Goal: Understand process/instructions: Learn how to perform a task or action

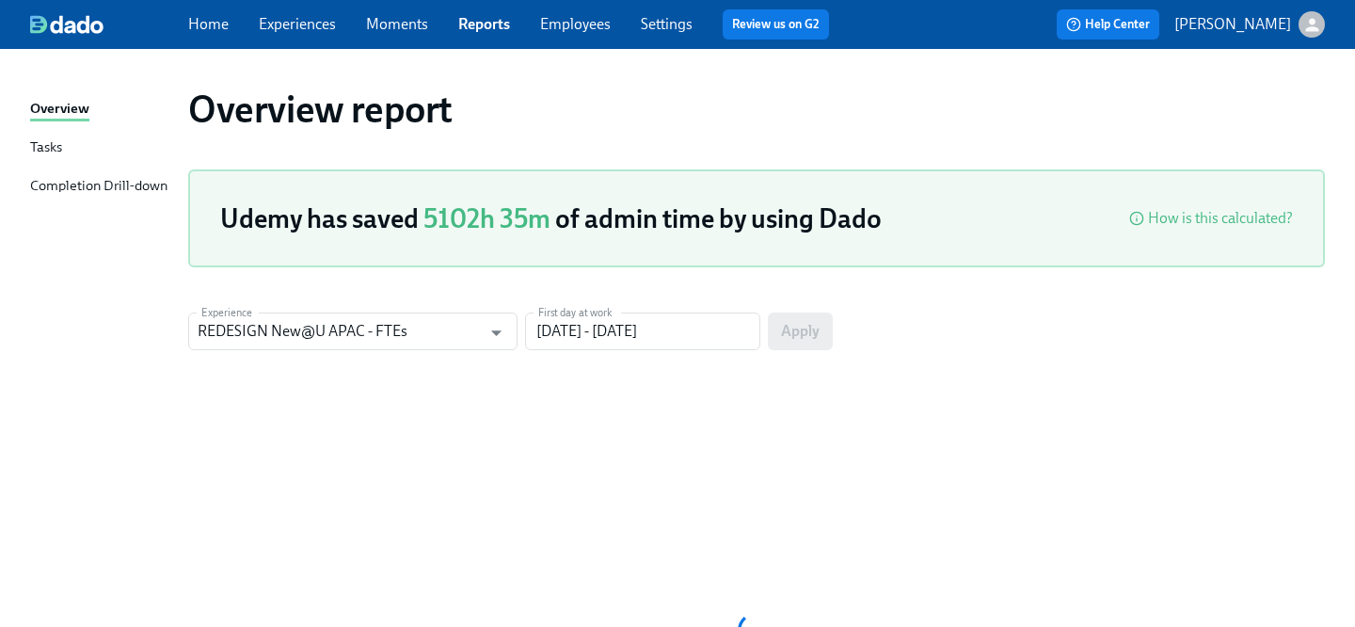
click at [71, 144] on link "Tasks" at bounding box center [101, 148] width 143 height 24
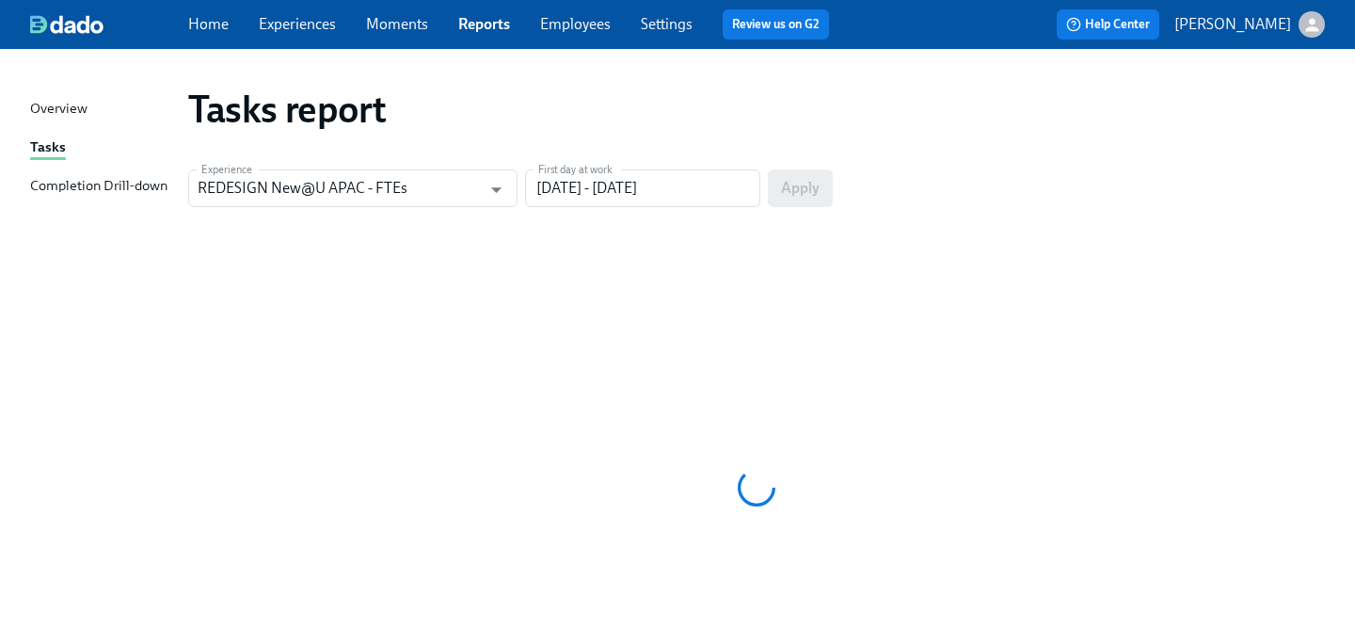
click at [221, 24] on link "Home" at bounding box center [208, 24] width 40 height 18
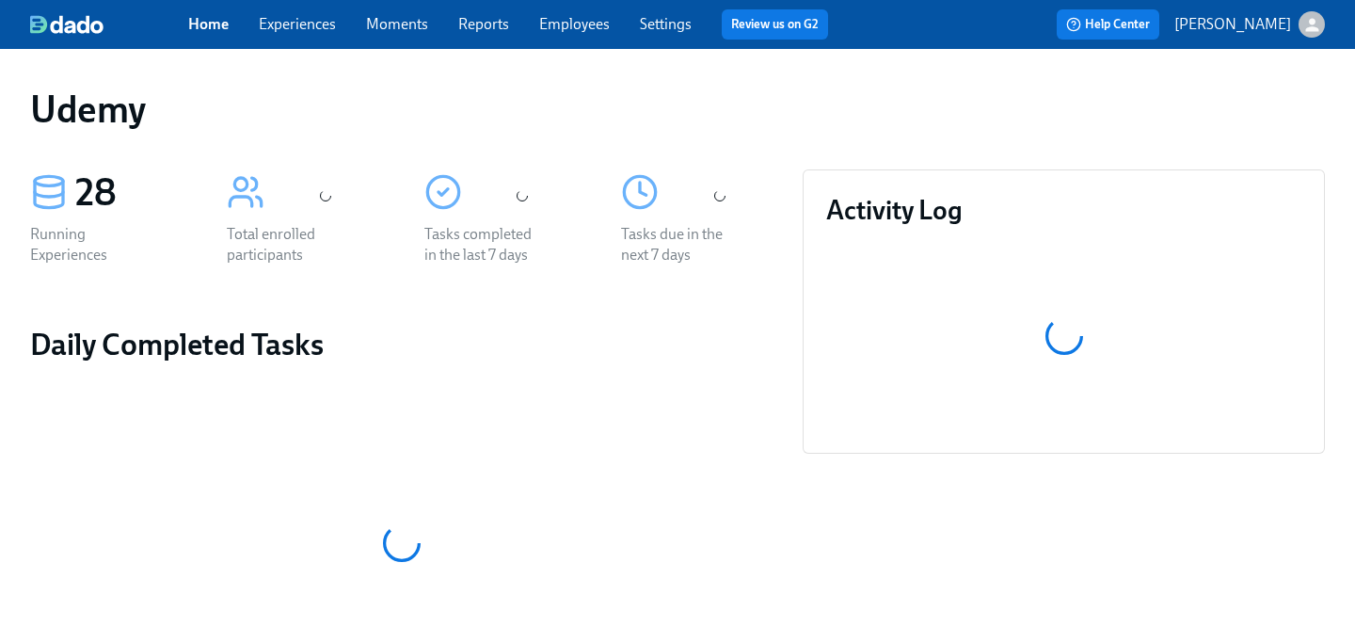
click at [306, 28] on link "Experiences" at bounding box center [297, 24] width 77 height 18
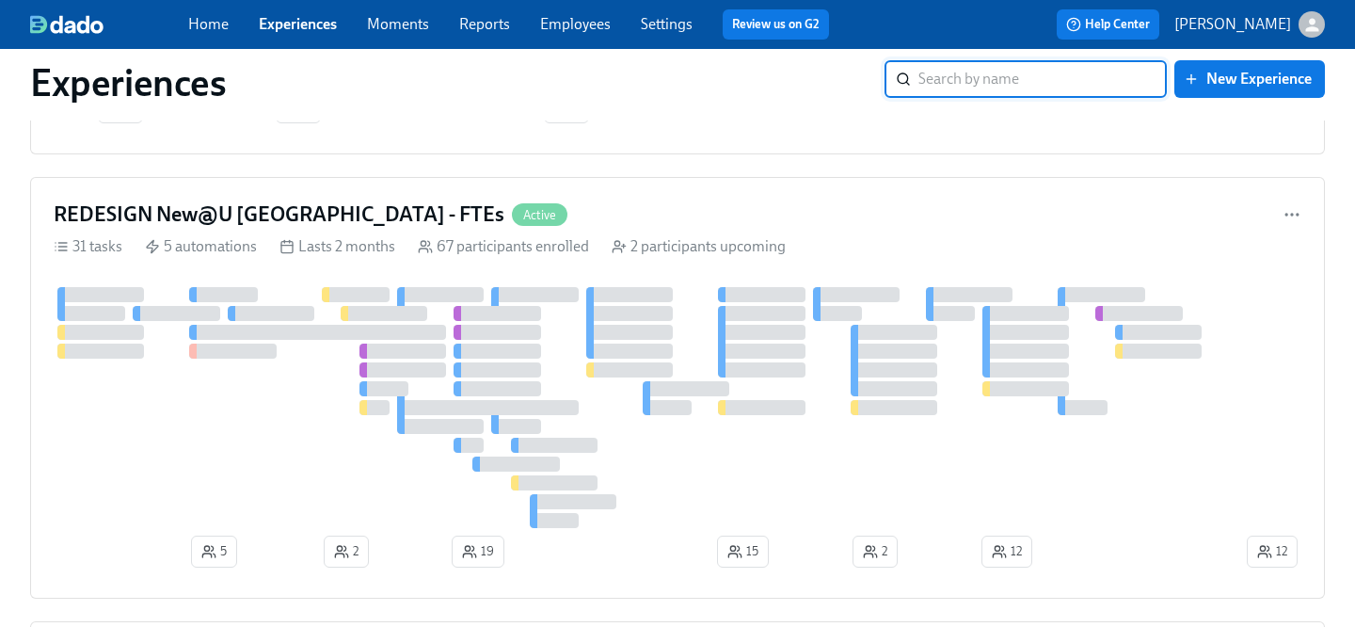
scroll to position [2702, 0]
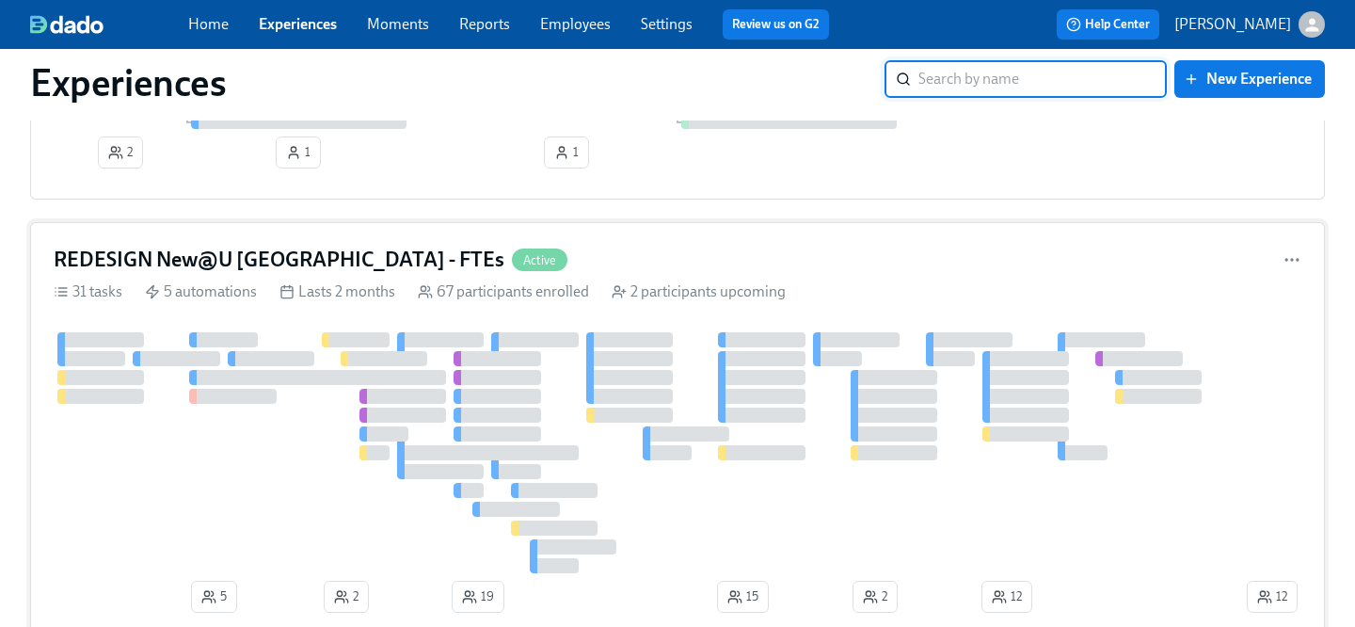
click at [309, 261] on h4 "REDESIGN New@U [GEOGRAPHIC_DATA] - FTEs" at bounding box center [279, 260] width 451 height 28
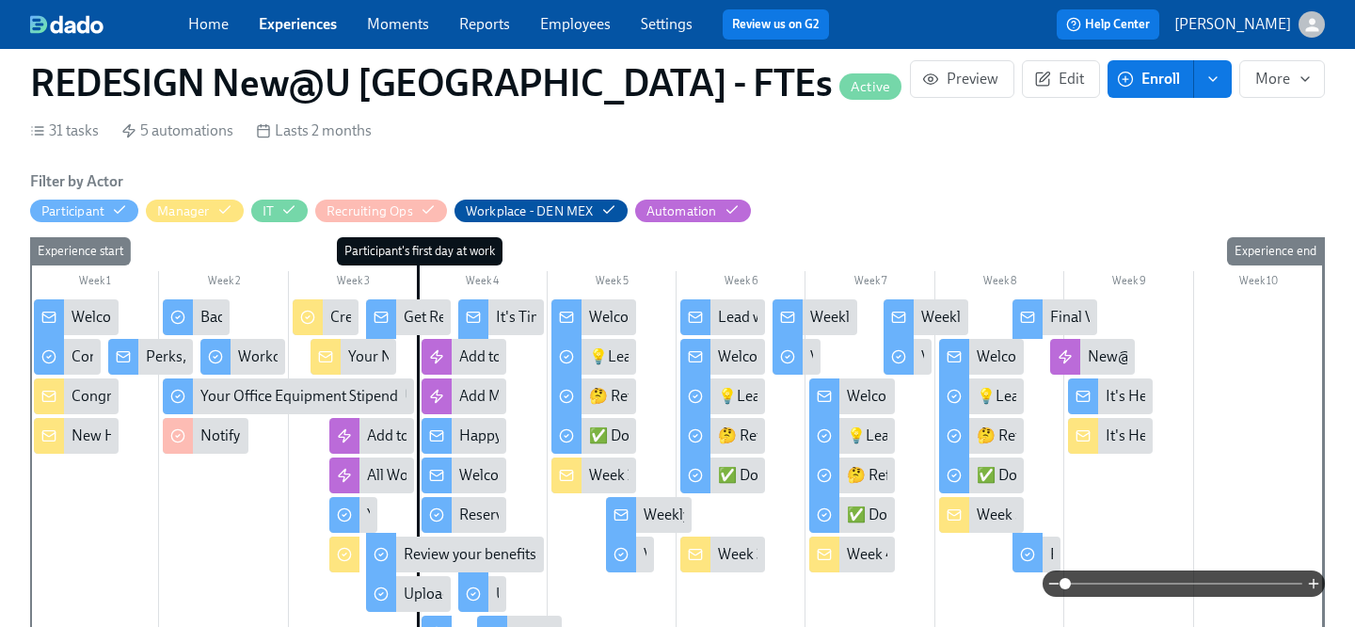
scroll to position [460, 0]
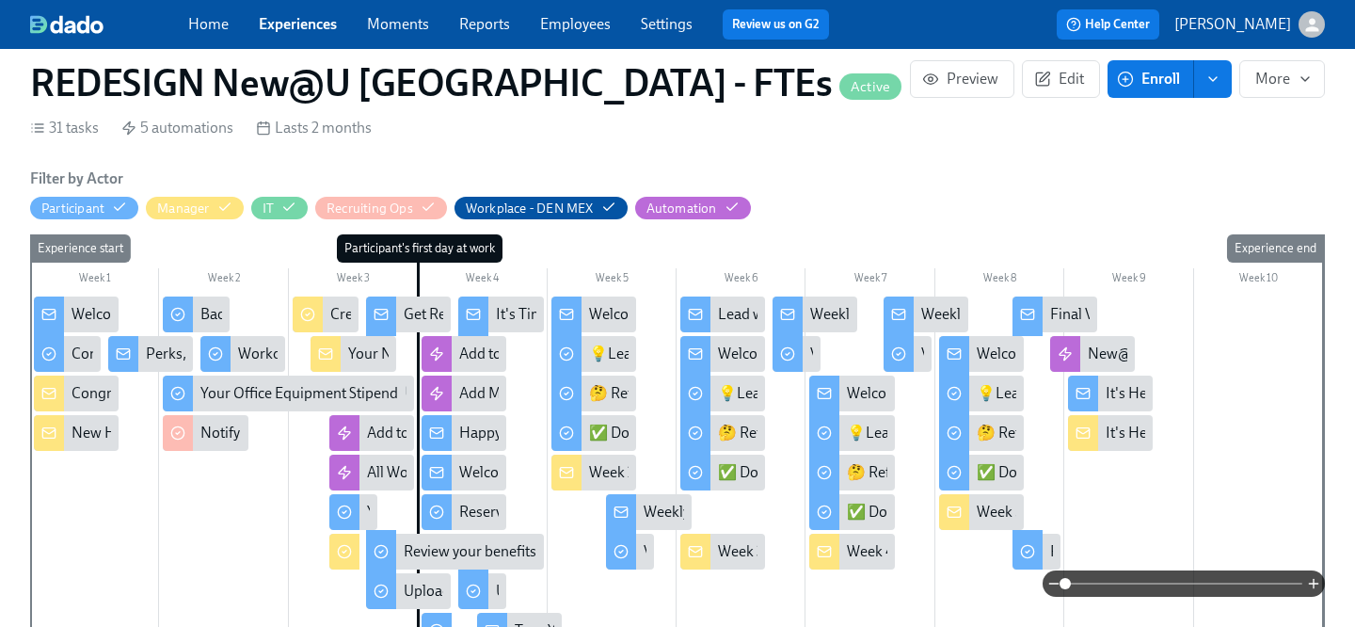
click at [95, 422] on div "New Hire IT Set Up" at bounding box center [131, 432] width 121 height 21
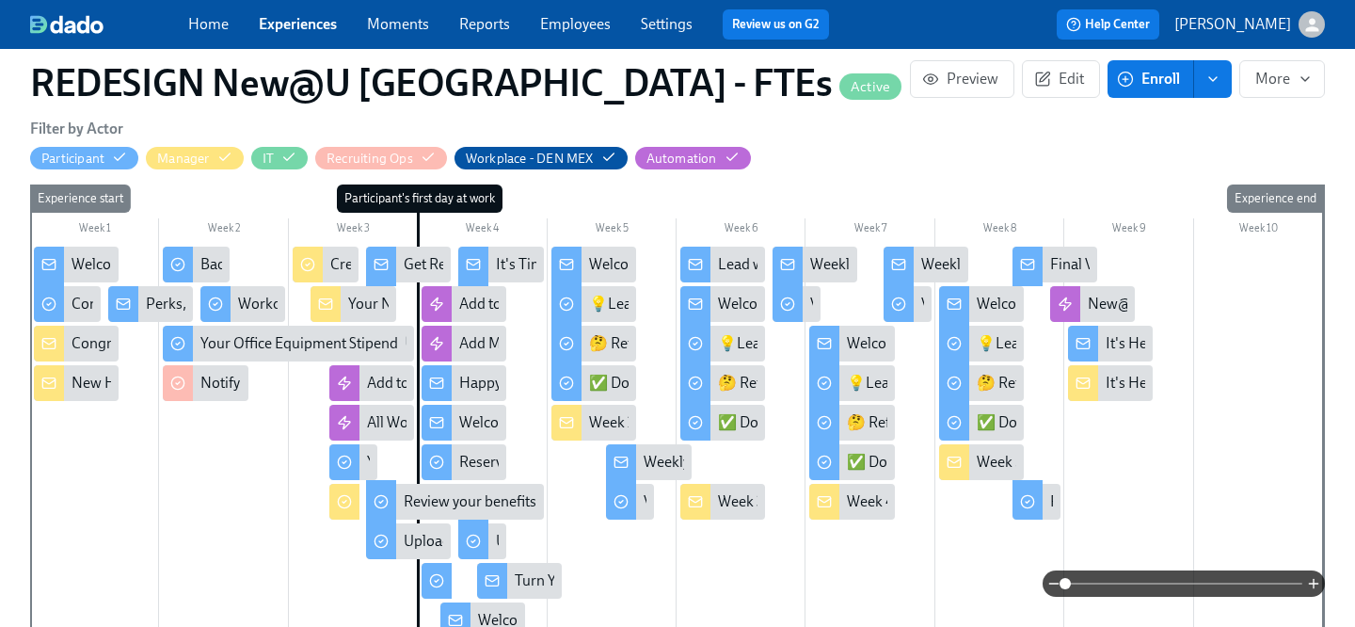
scroll to position [516, 0]
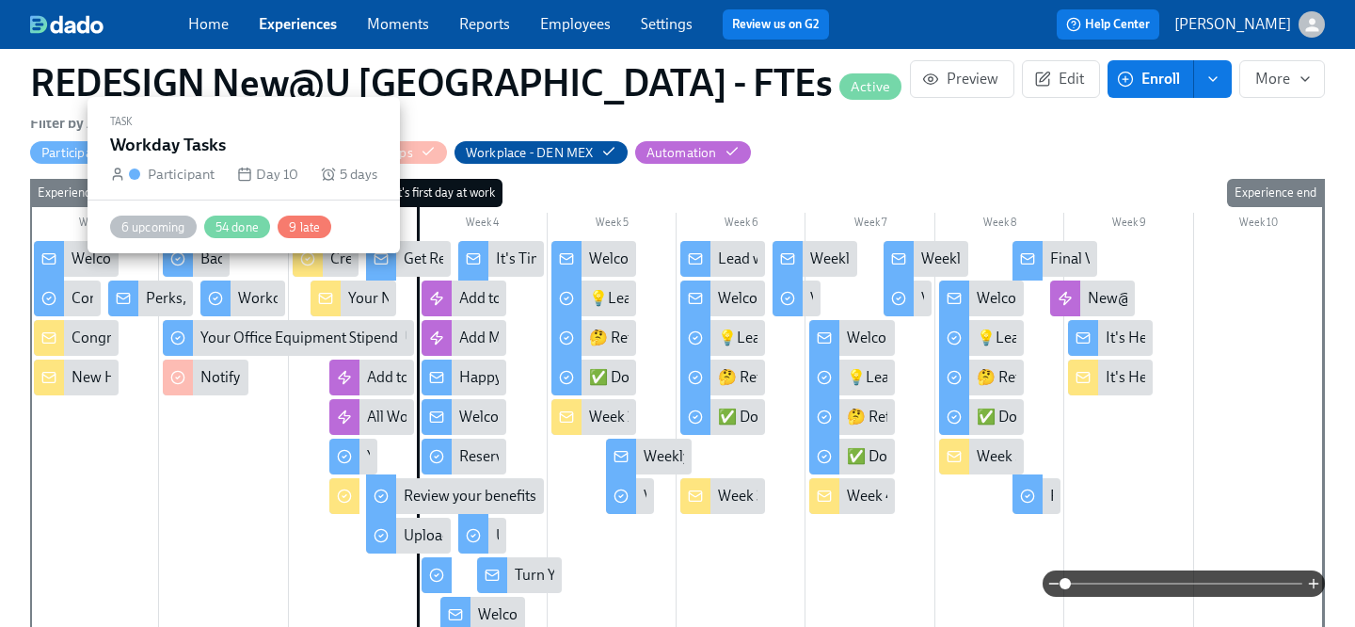
click at [241, 288] on div "Workday Tasks" at bounding box center [286, 298] width 96 height 21
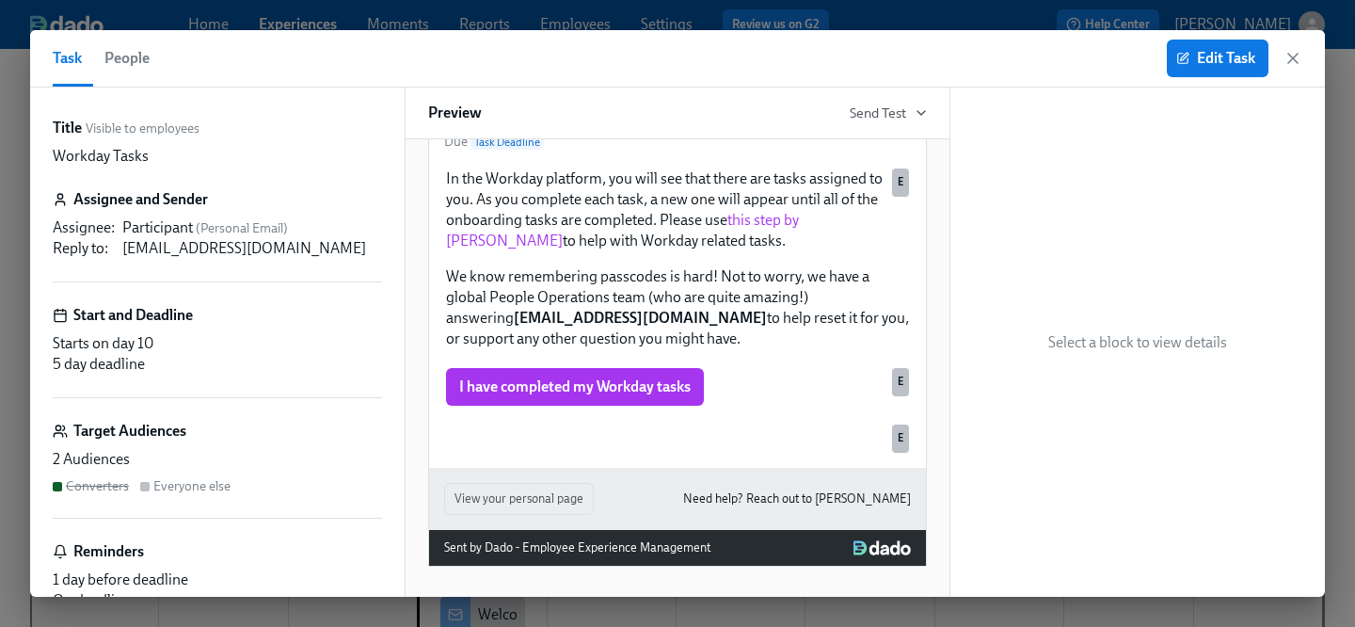
click at [145, 67] on span "People" at bounding box center [126, 58] width 45 height 26
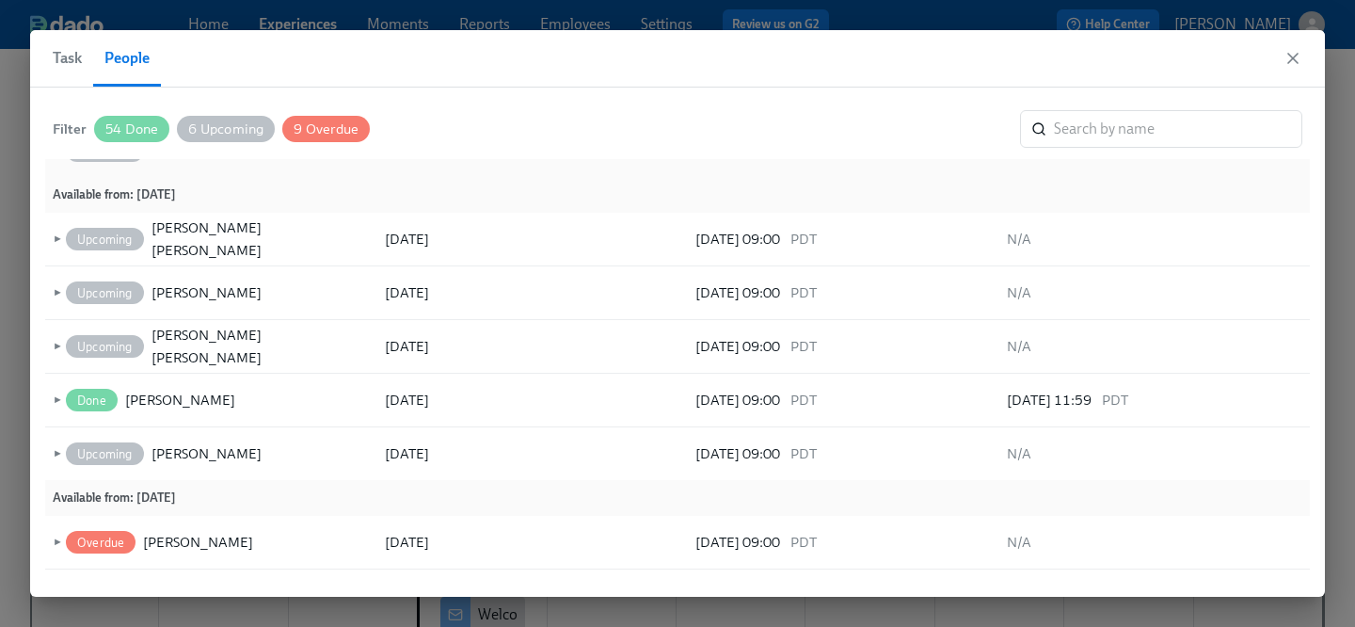
scroll to position [161, 0]
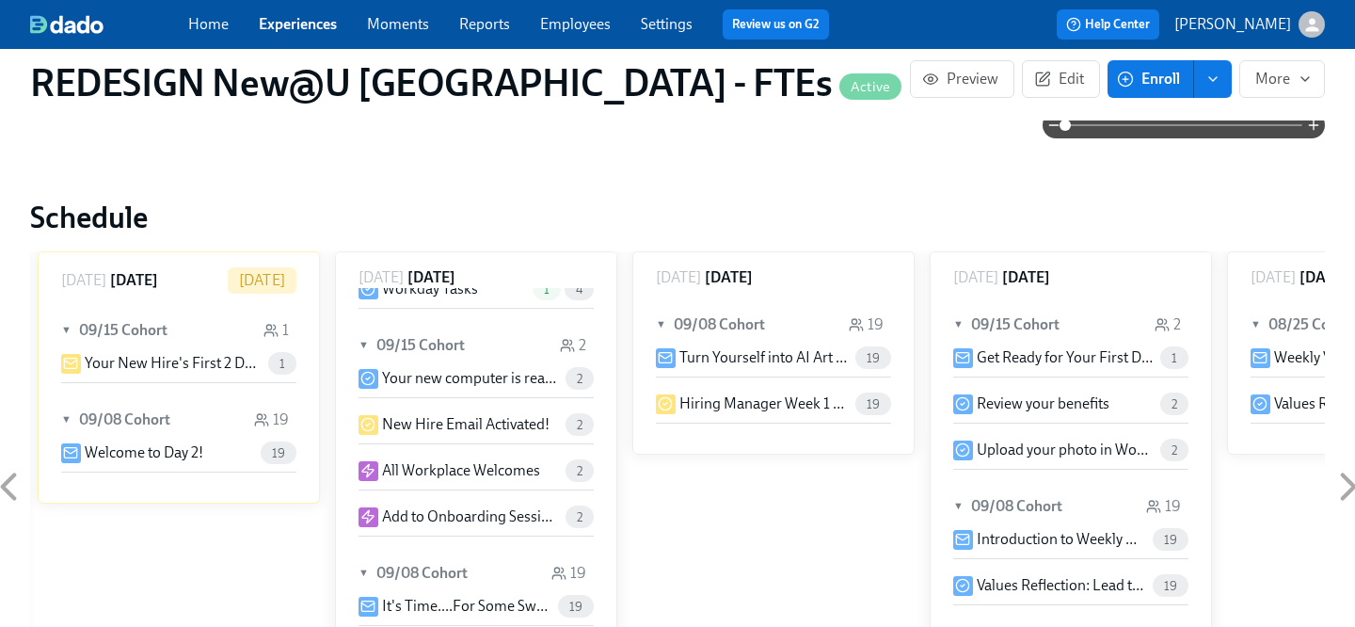
scroll to position [1219, 0]
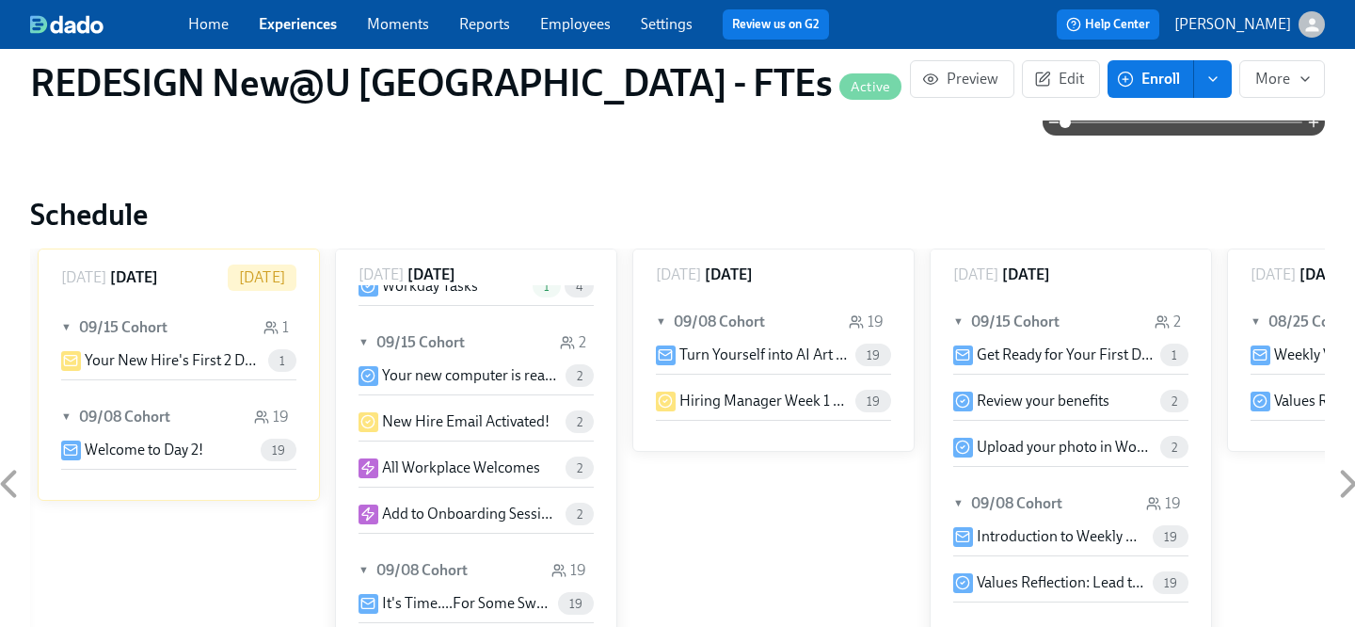
click at [11, 472] on icon at bounding box center [9, 484] width 12 height 24
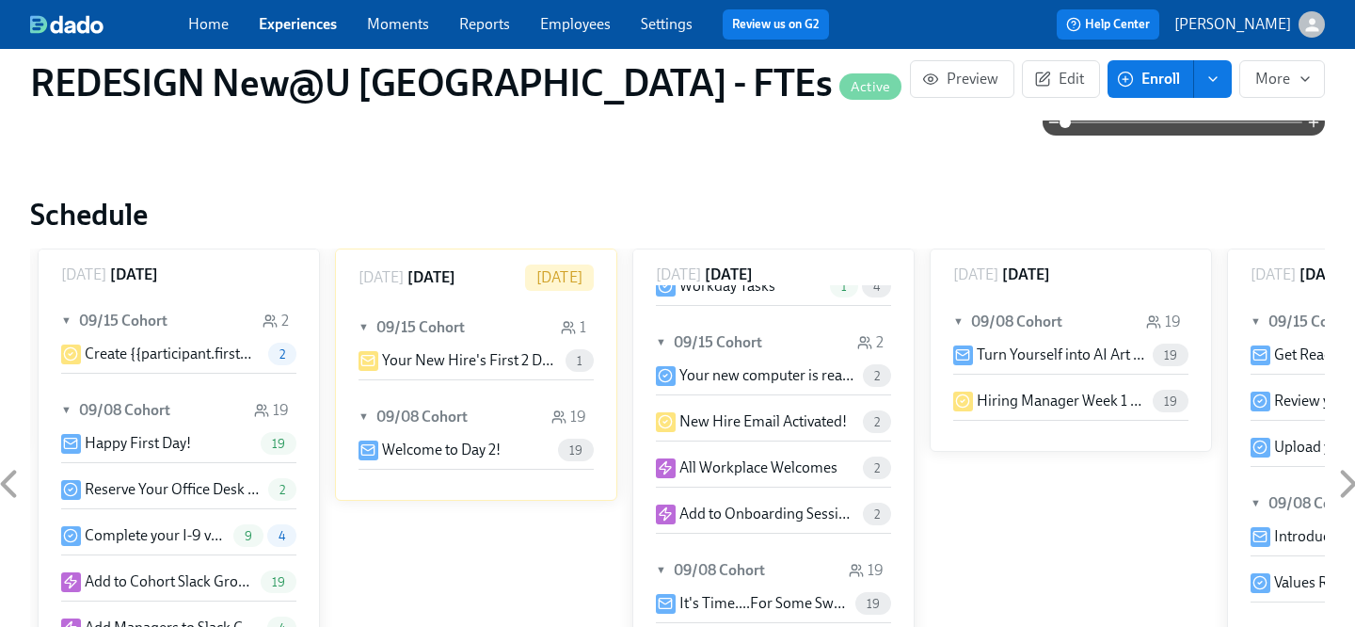
scroll to position [148, 0]
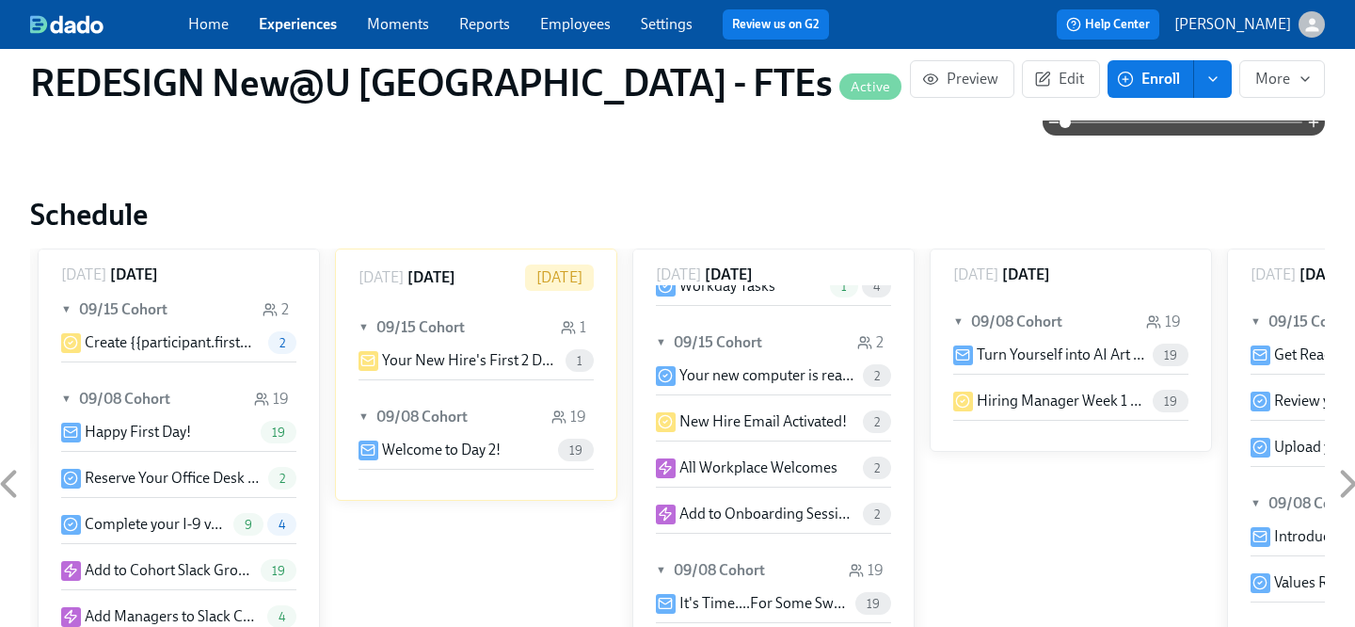
click at [136, 514] on p "Complete your I-9 verification" at bounding box center [155, 524] width 141 height 21
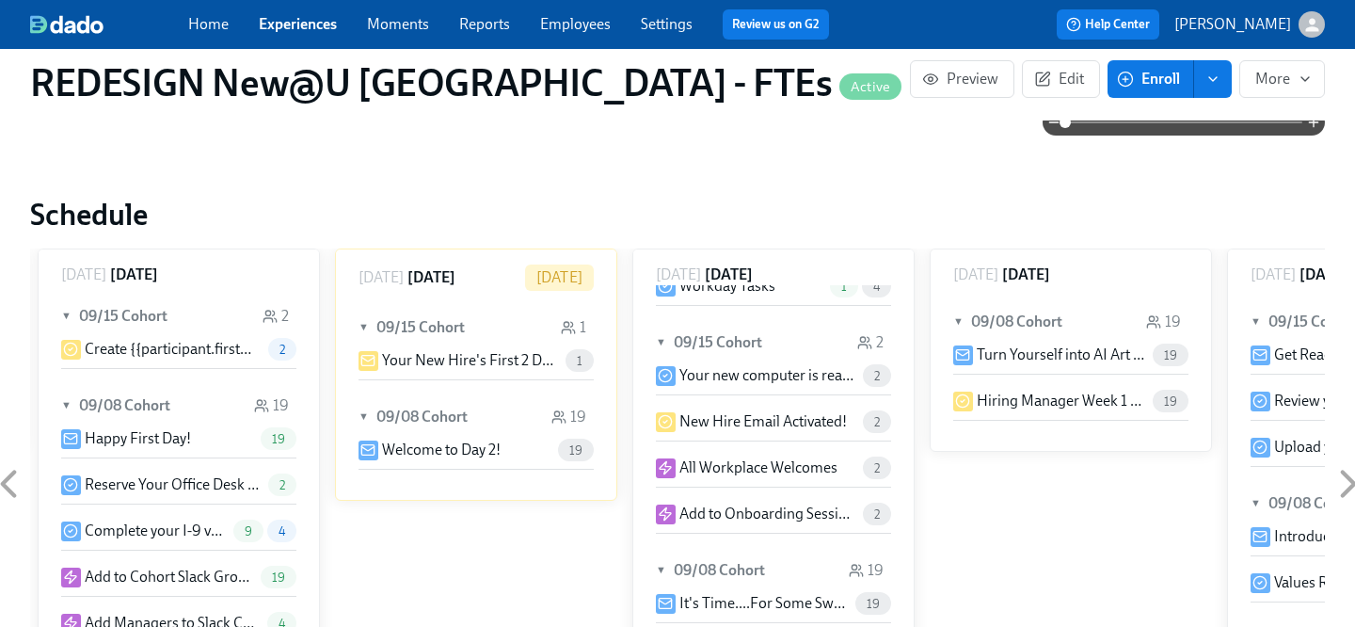
scroll to position [244, 0]
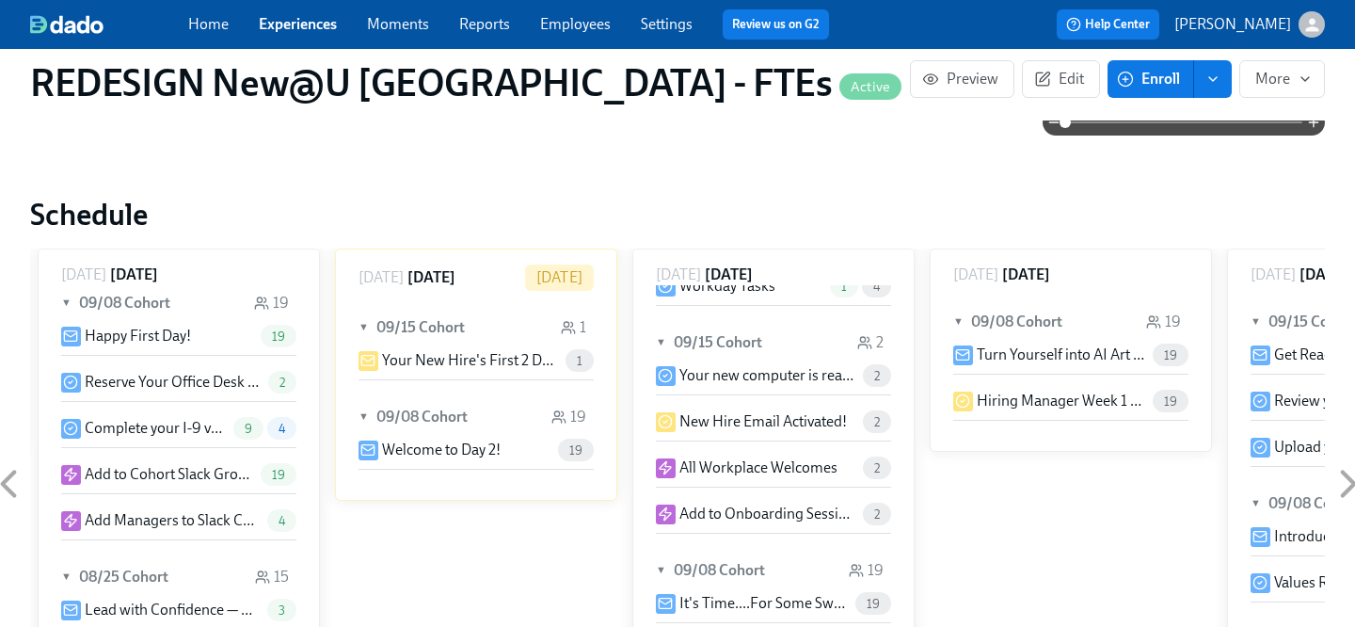
click at [71, 421] on icon at bounding box center [70, 428] width 15 height 15
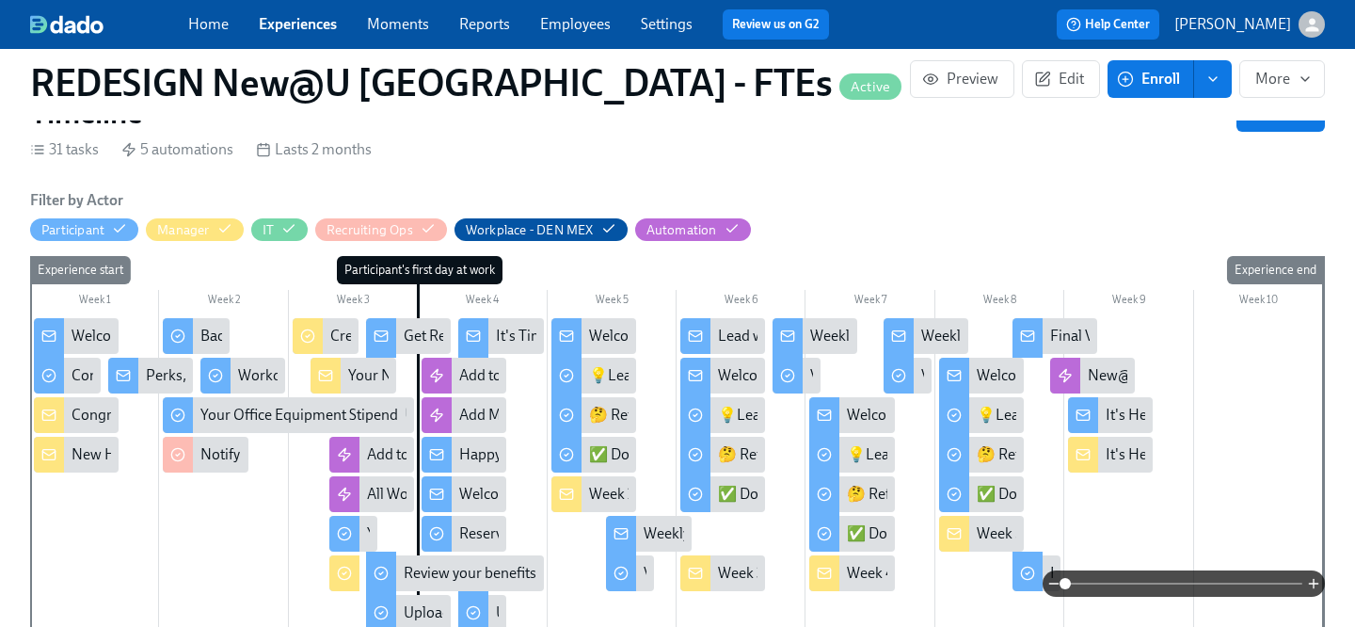
scroll to position [443, 0]
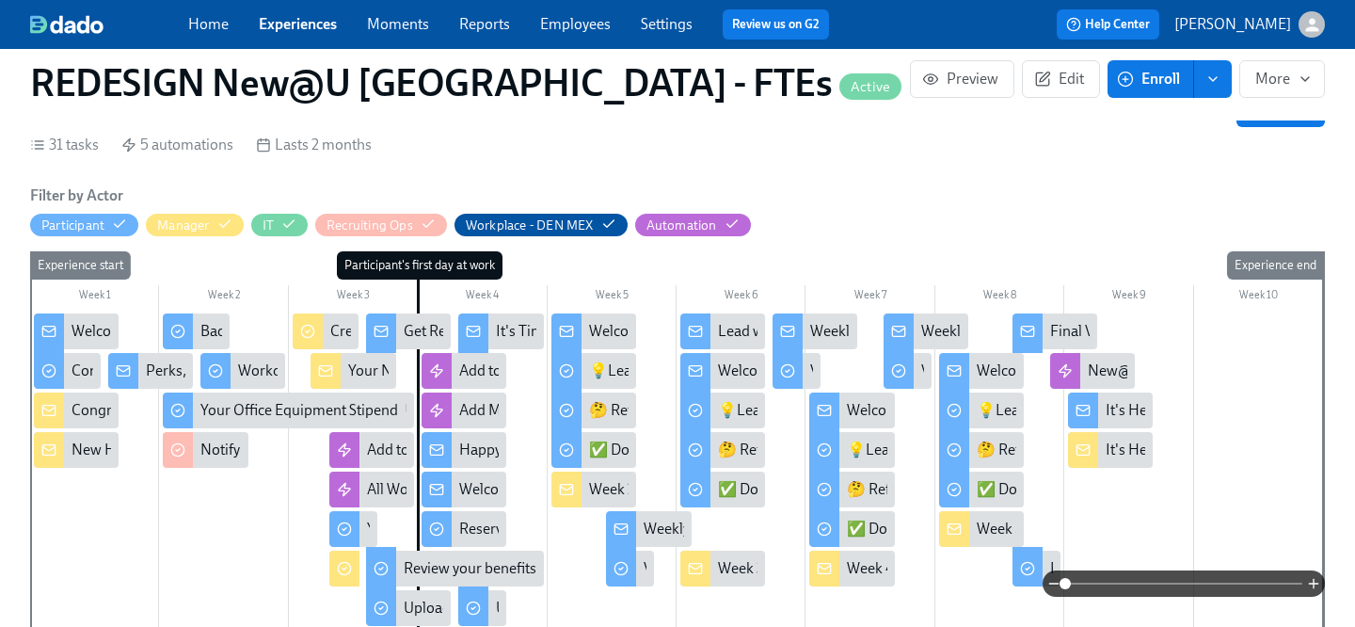
click at [1059, 579] on span at bounding box center [1064, 583] width 11 height 11
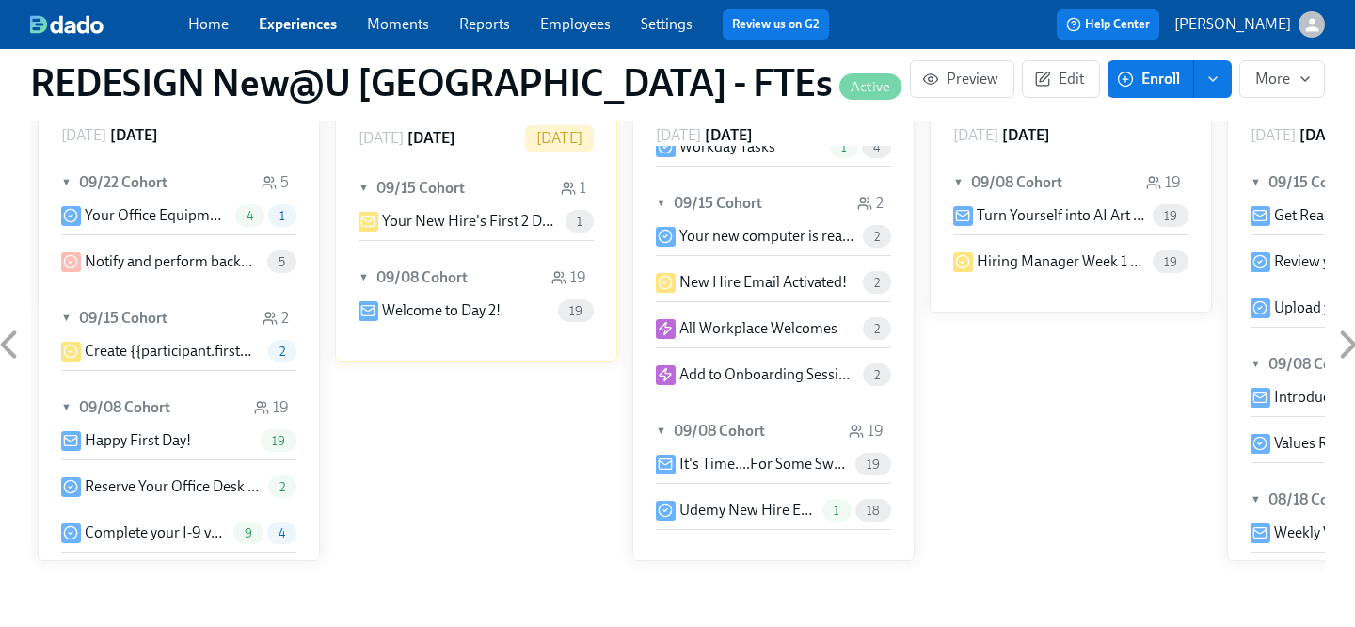
scroll to position [1357, 0]
click at [7, 334] on icon at bounding box center [9, 346] width 12 height 24
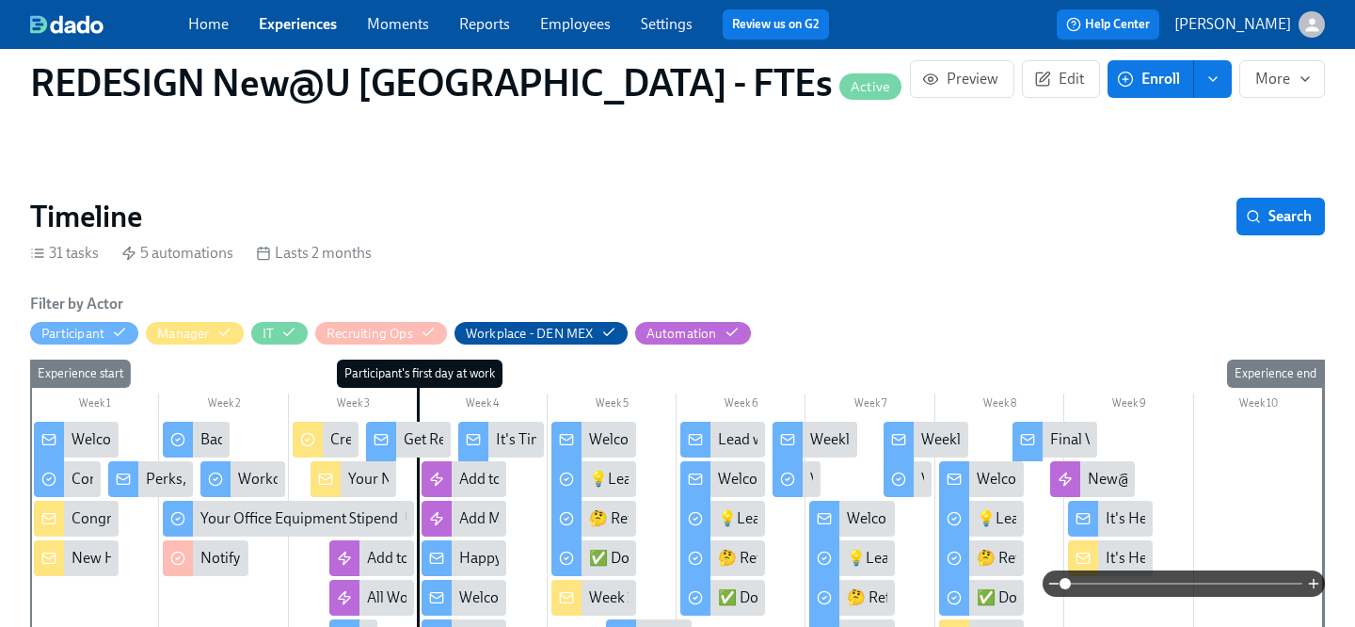
scroll to position [342, 0]
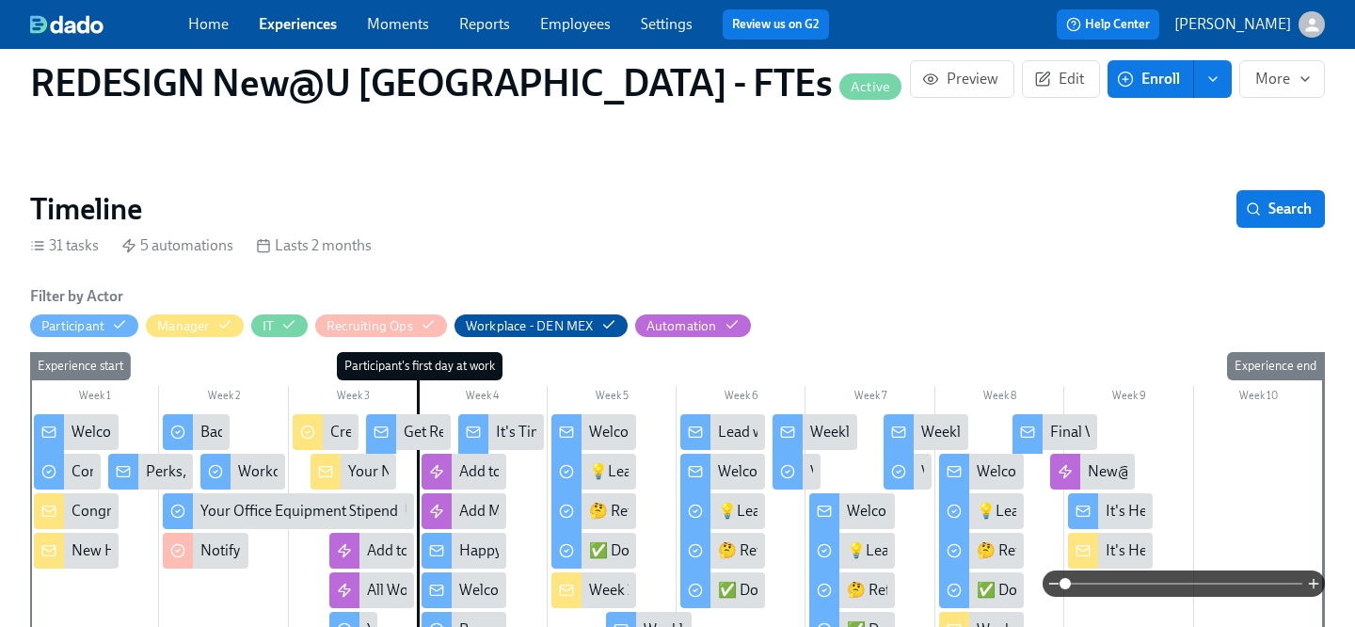
click at [92, 421] on div "Welcome to Udemy - We’re So Happy You’re Here!" at bounding box center [229, 431] width 317 height 21
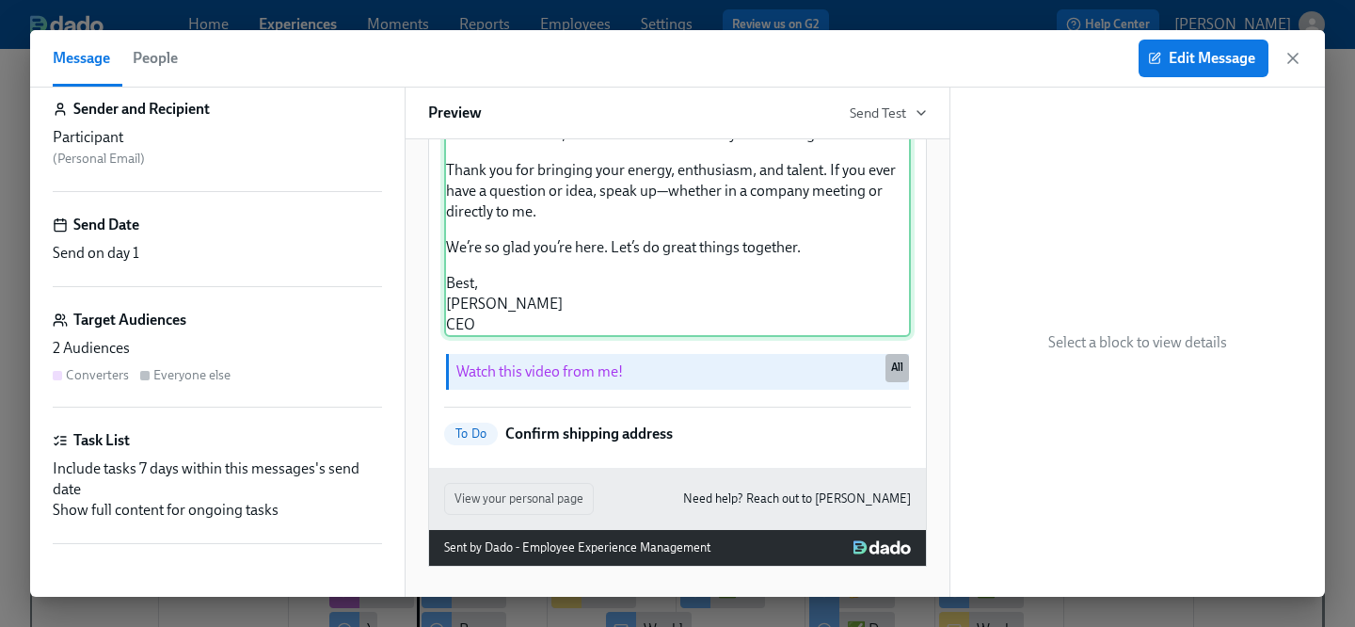
scroll to position [585, 0]
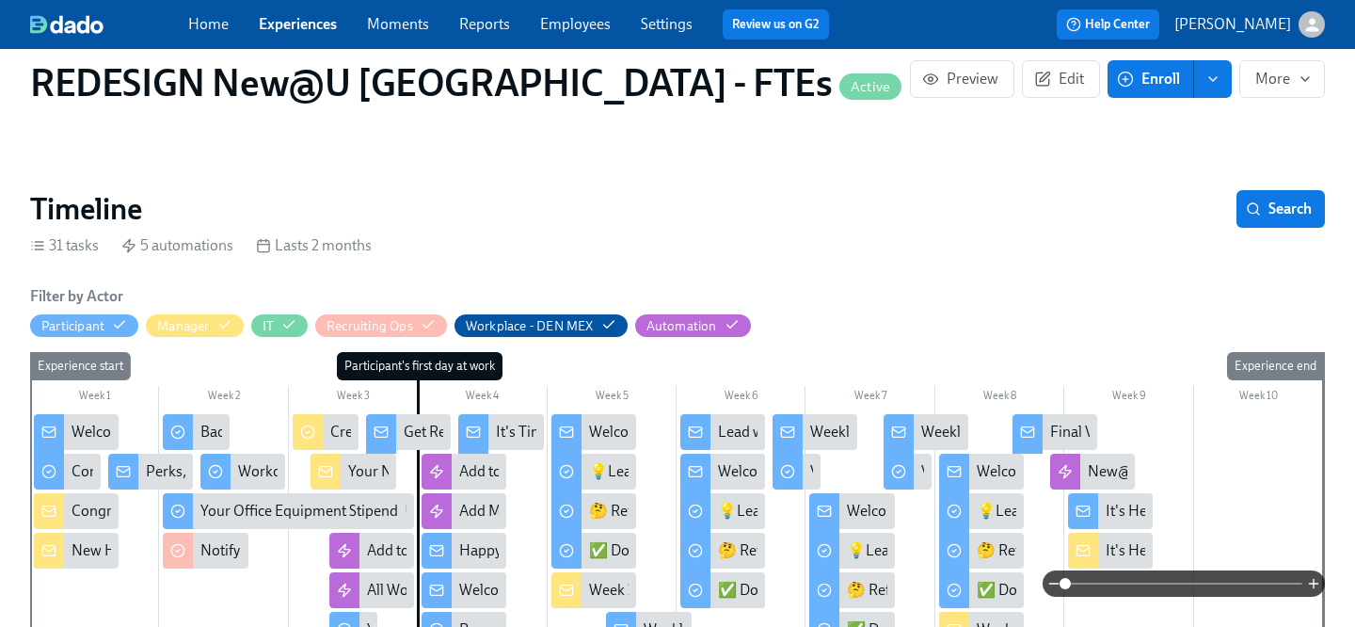
click at [97, 500] on div "Congratulations on your new hire! 👏" at bounding box center [191, 510] width 241 height 21
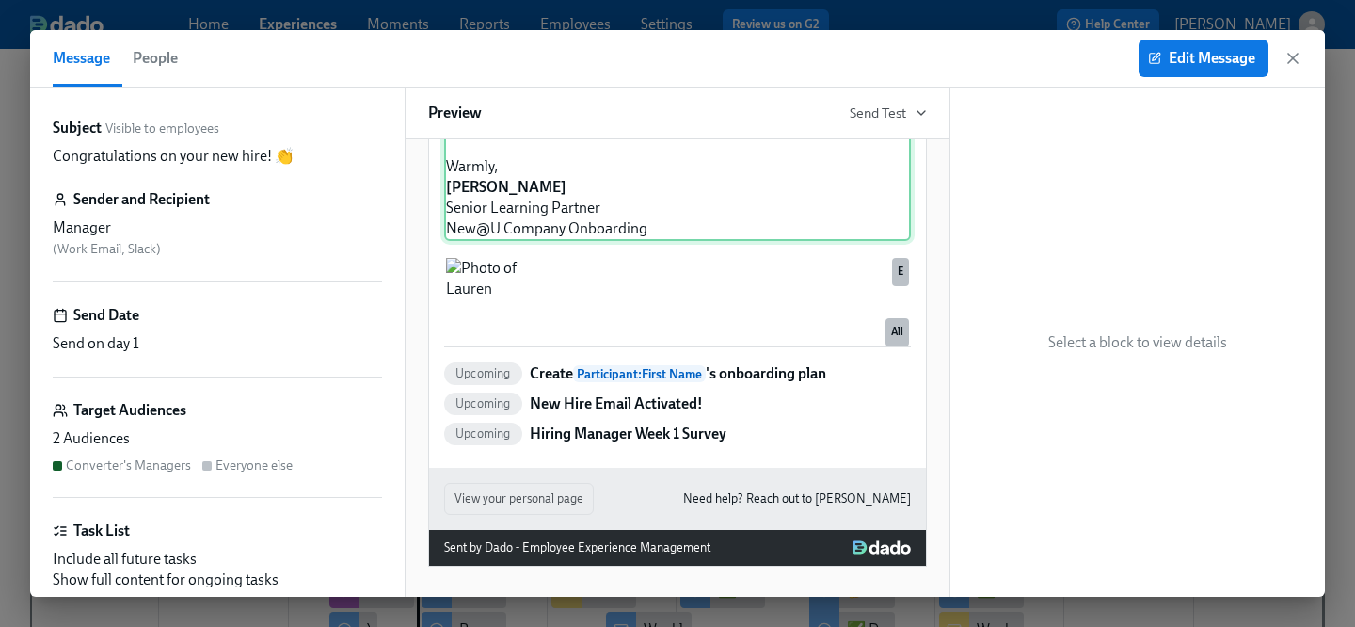
scroll to position [984, 0]
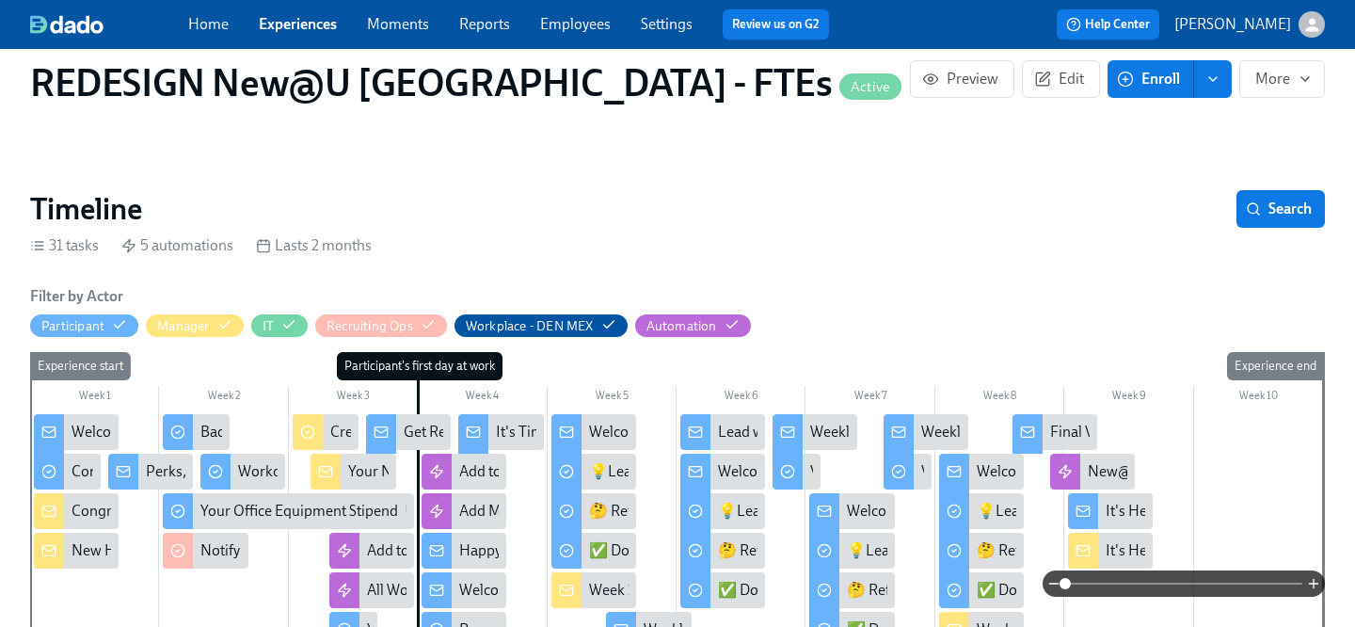
click at [96, 540] on div "New Hire IT Set Up" at bounding box center [131, 550] width 121 height 21
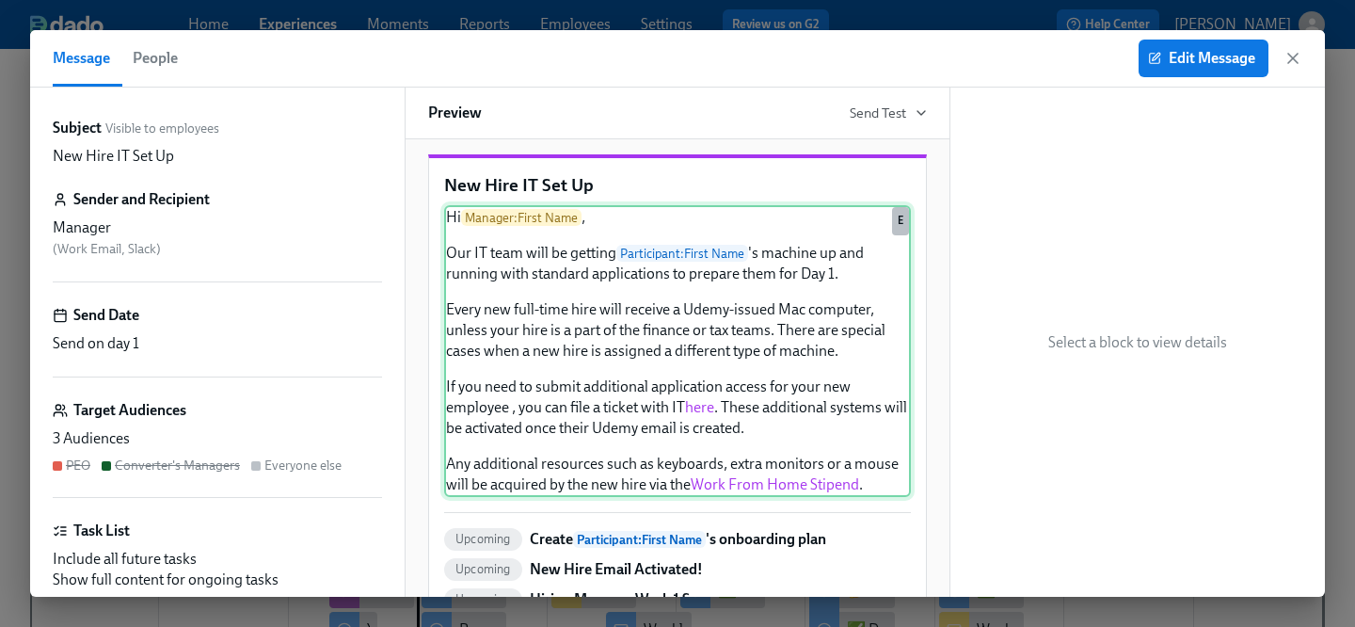
scroll to position [28, 0]
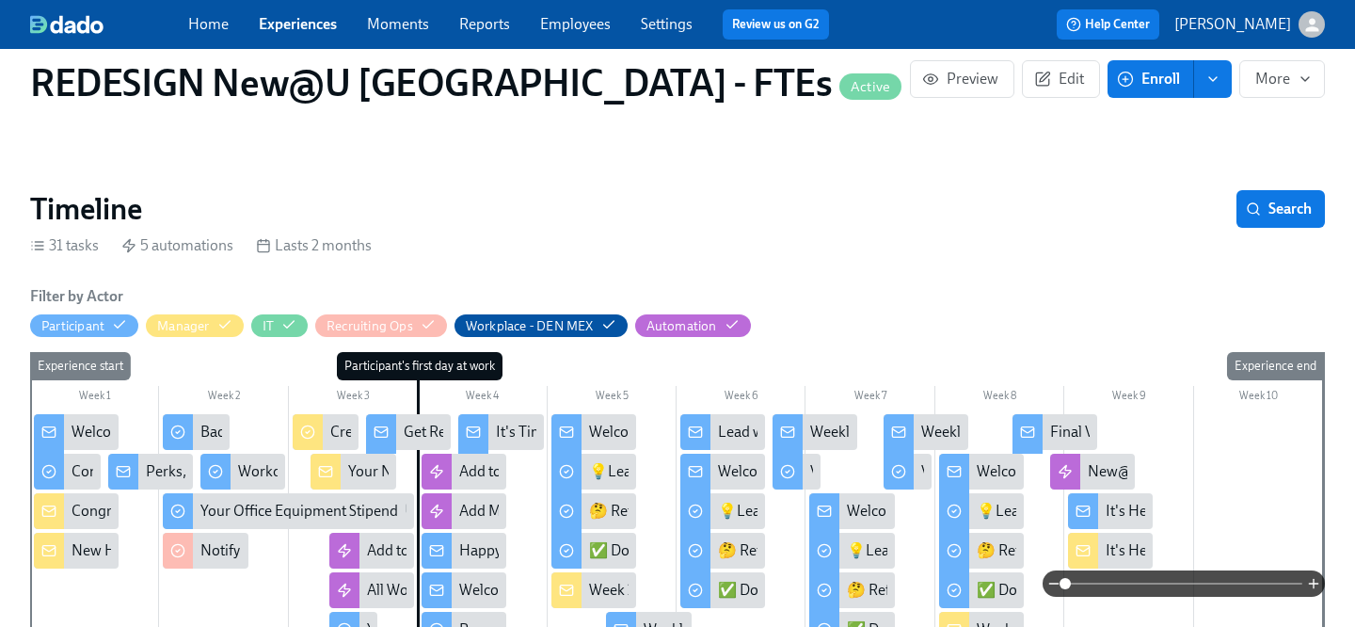
click at [87, 500] on div "Congratulations on your new hire! 👏" at bounding box center [191, 510] width 241 height 21
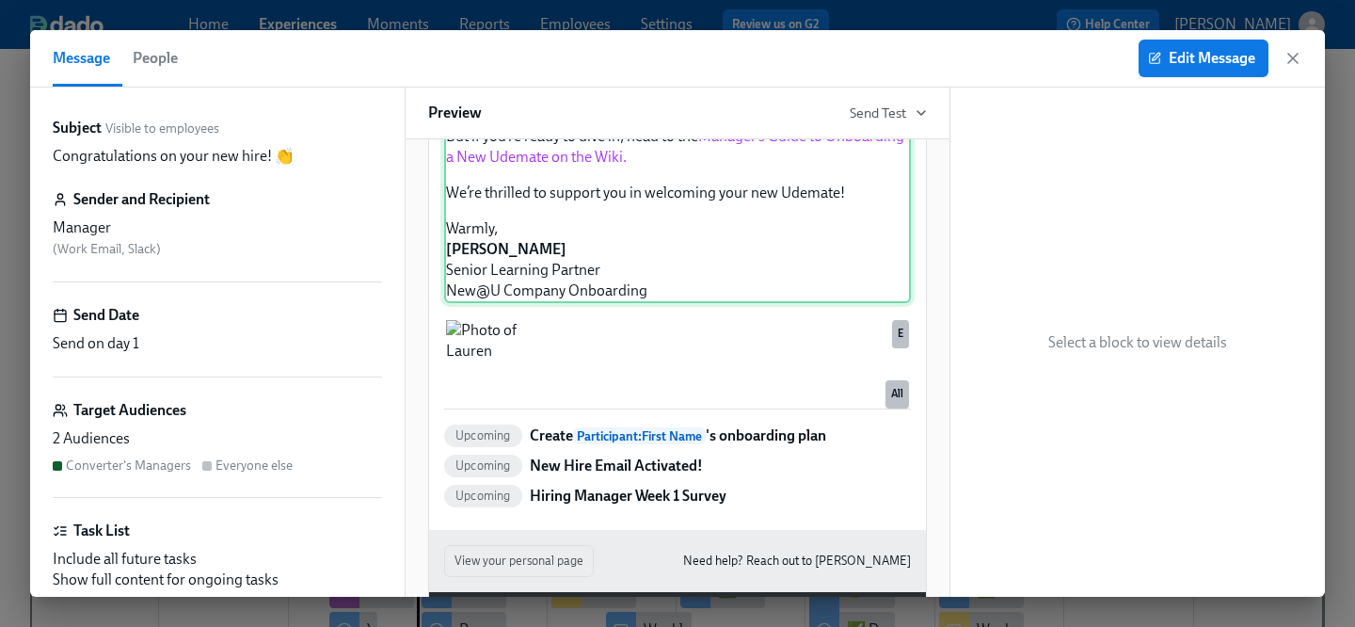
scroll to position [590, 0]
